Goal: Task Accomplishment & Management: Manage account settings

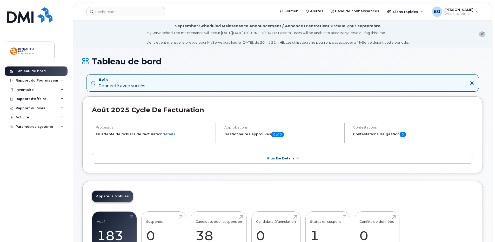
click at [482, 35] on icon "close notification" at bounding box center [482, 33] width 3 height 3
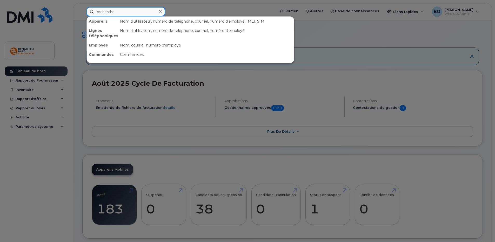
click at [120, 14] on input at bounding box center [126, 11] width 79 height 9
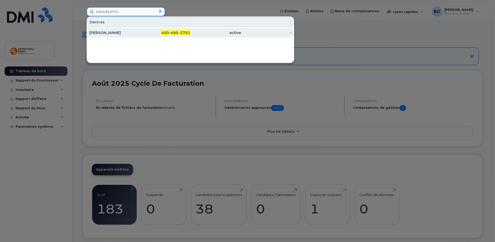
type input "4504952751"
click at [164, 34] on span "450" at bounding box center [165, 32] width 8 height 5
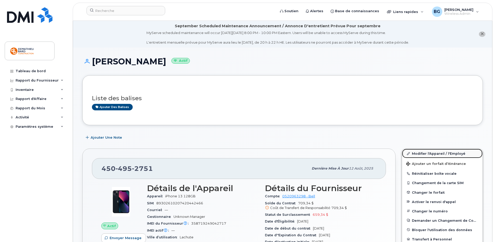
click at [425, 152] on link "Modifier l'Appareil / l'Employé" at bounding box center [442, 153] width 81 height 9
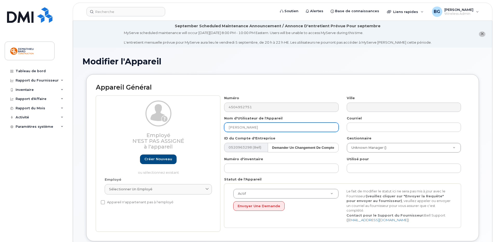
drag, startPoint x: 272, startPoint y: 127, endPoint x: 166, endPoint y: 131, distance: 106.1
click at [166, 131] on div "Employé N'est pas assigné à l'appareil Créer nouveau ou sélectionnez existant E…" at bounding box center [283, 164] width 374 height 136
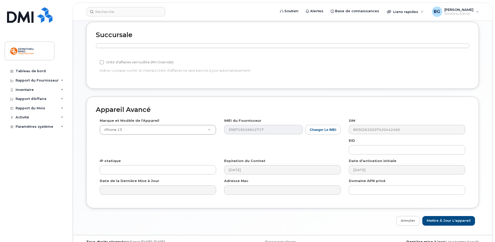
scroll to position [232, 0]
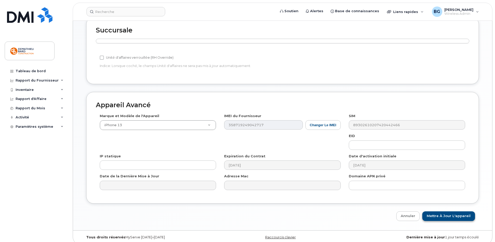
type input "Mayssa Abidi"
click at [455, 213] on input "Mettre à jour l'appareil" at bounding box center [448, 216] width 53 height 10
type input "Sauvegarde..."
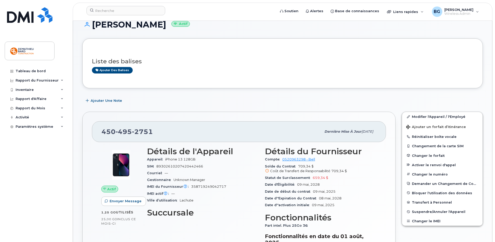
scroll to position [52, 0]
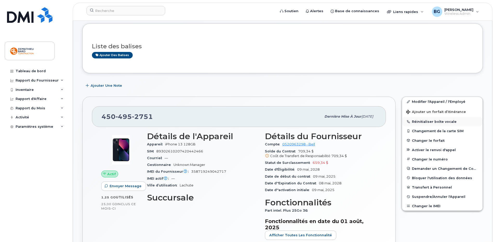
click at [416, 121] on button "Réinitialiser boîte vocale" at bounding box center [442, 121] width 81 height 9
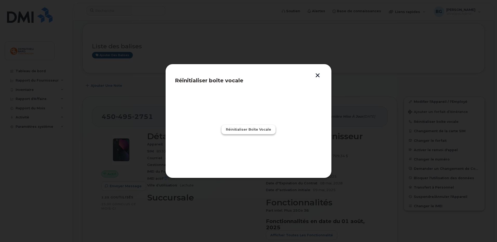
click at [254, 130] on span "Réinitialiser boîte vocale" at bounding box center [248, 129] width 45 height 5
click at [246, 152] on span "Fermer" at bounding box center [249, 152] width 14 height 5
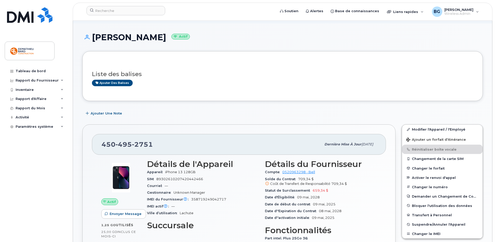
scroll to position [0, 0]
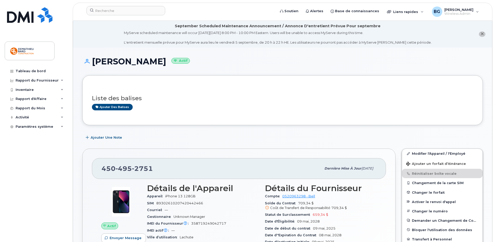
click at [483, 35] on icon "close notification" at bounding box center [482, 33] width 3 height 3
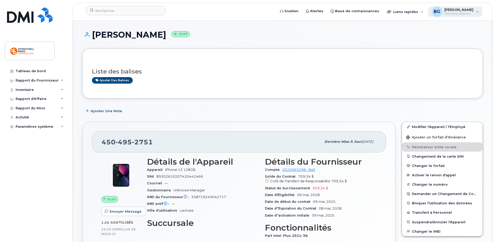
click at [453, 12] on span "Wireless Admin" at bounding box center [459, 14] width 29 height 4
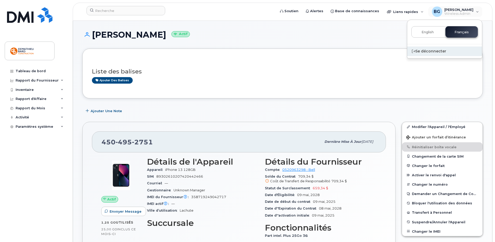
click at [425, 53] on div "Se déconnecter" at bounding box center [444, 52] width 75 height 10
